Goal: Information Seeking & Learning: Learn about a topic

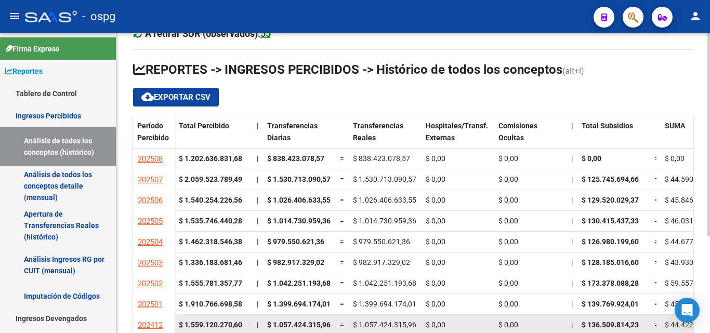
click at [519, 327] on div "$ 0,00" at bounding box center [530, 325] width 64 height 12
